Goal: Find contact information: Find contact information

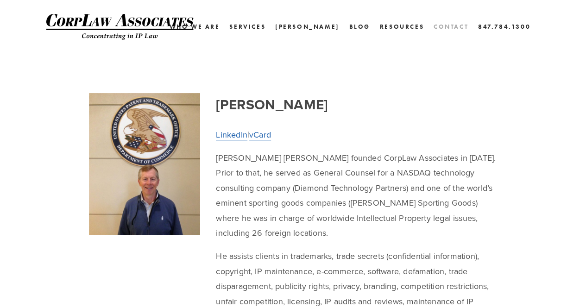
click at [449, 24] on link "Contact" at bounding box center [451, 26] width 35 height 13
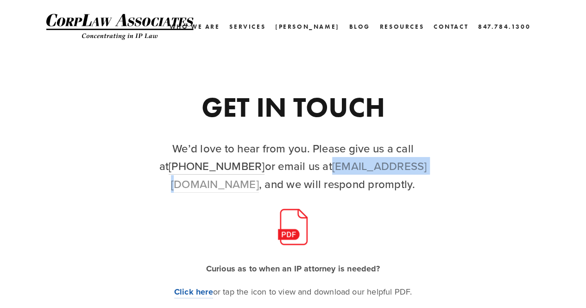
drag, startPoint x: 335, startPoint y: 167, endPoint x: 244, endPoint y: 166, distance: 90.4
click at [244, 166] on h2 "We’d love to hear from you. Please give us a call at [PHONE_NUMBER] or email us…" at bounding box center [293, 166] width 324 height 53
copy link "[EMAIL_ADDRESS][DOMAIN_NAME]"
click at [497, 27] on link "847.784.1300" at bounding box center [504, 26] width 52 height 13
